Goal: Task Accomplishment & Management: Manage account settings

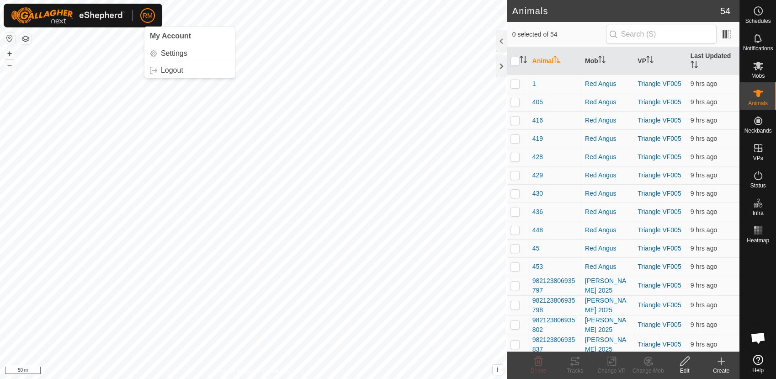
scroll to position [7, 0]
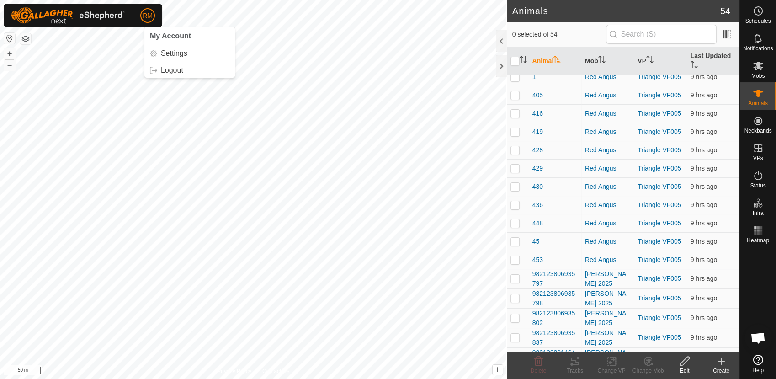
click at [147, 18] on span "RM" at bounding box center [148, 16] width 10 height 10
click at [169, 71] on link "Logout" at bounding box center [189, 70] width 91 height 15
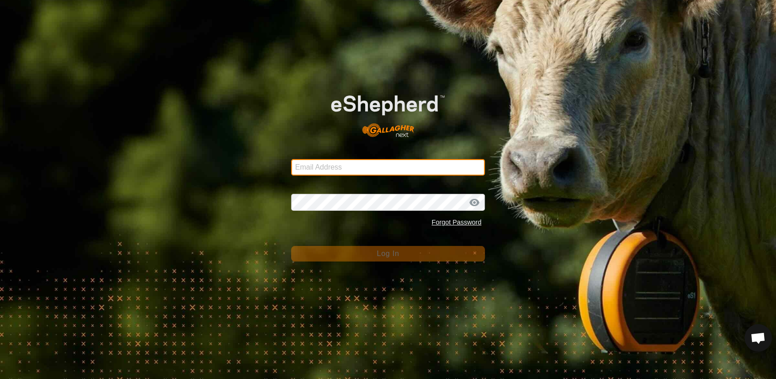
type input "[EMAIL_ADDRESS][DOMAIN_NAME]"
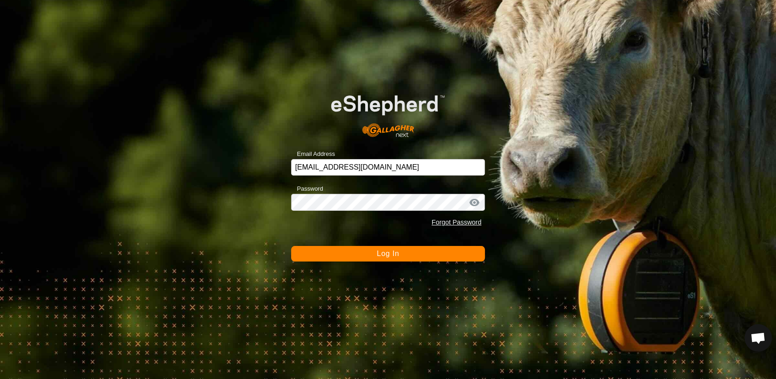
click at [369, 253] on button "Log In" at bounding box center [388, 254] width 194 height 16
